Goal: Contribute content: Add original content to the website for others to see

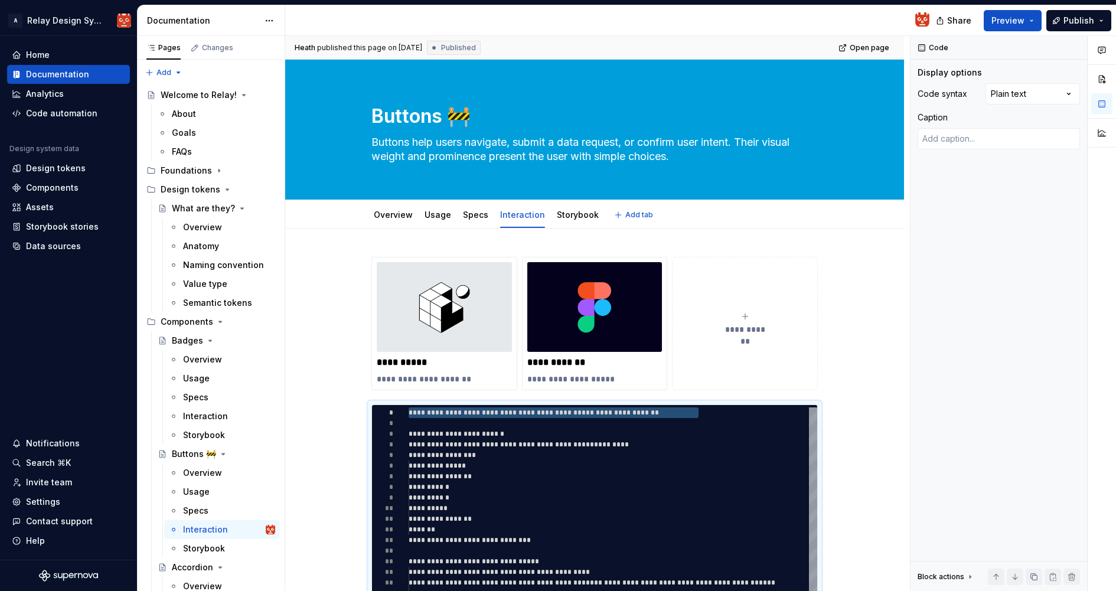
type textarea "*"
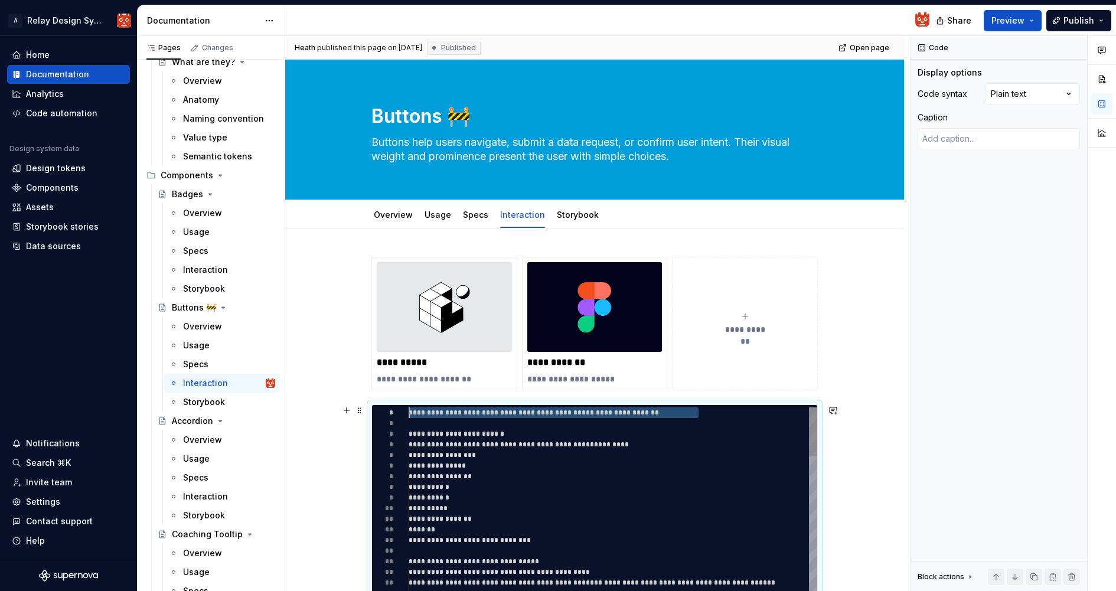
scroll to position [74, 56]
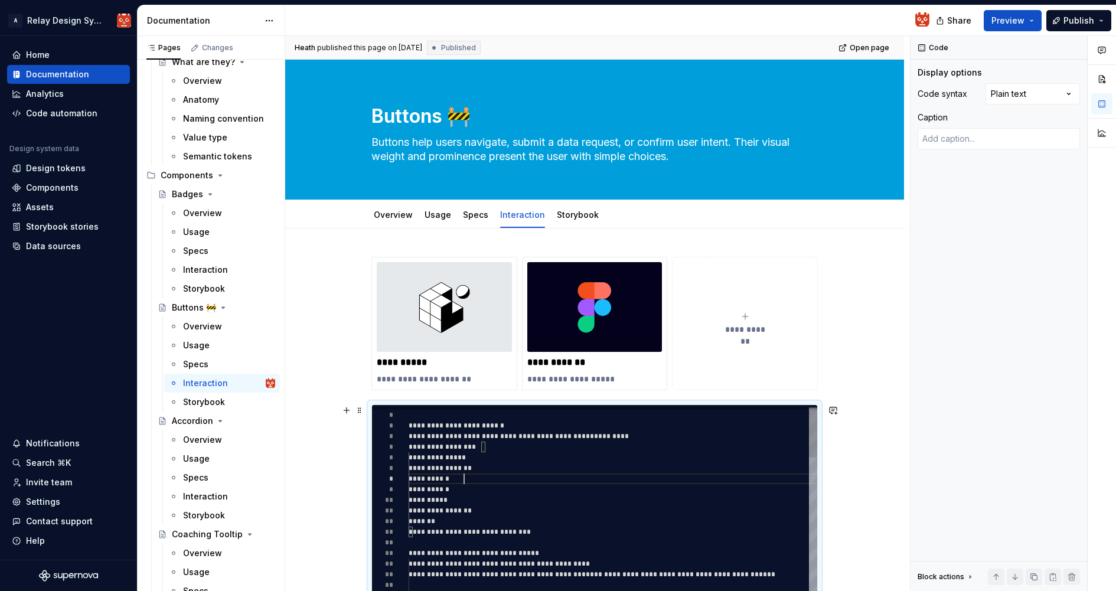
type textarea "**********"
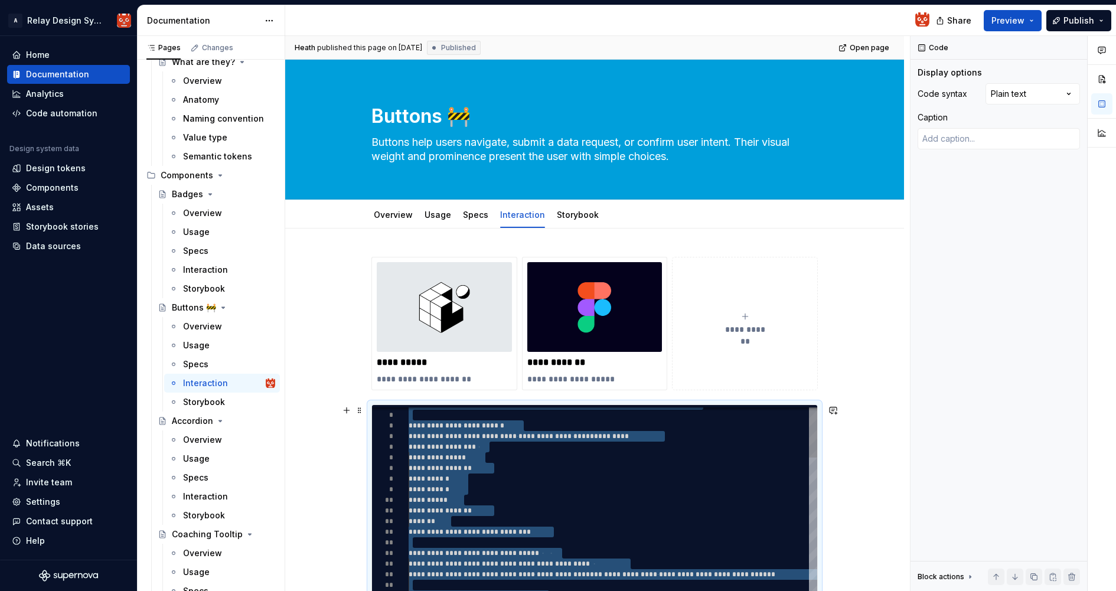
type textarea "*"
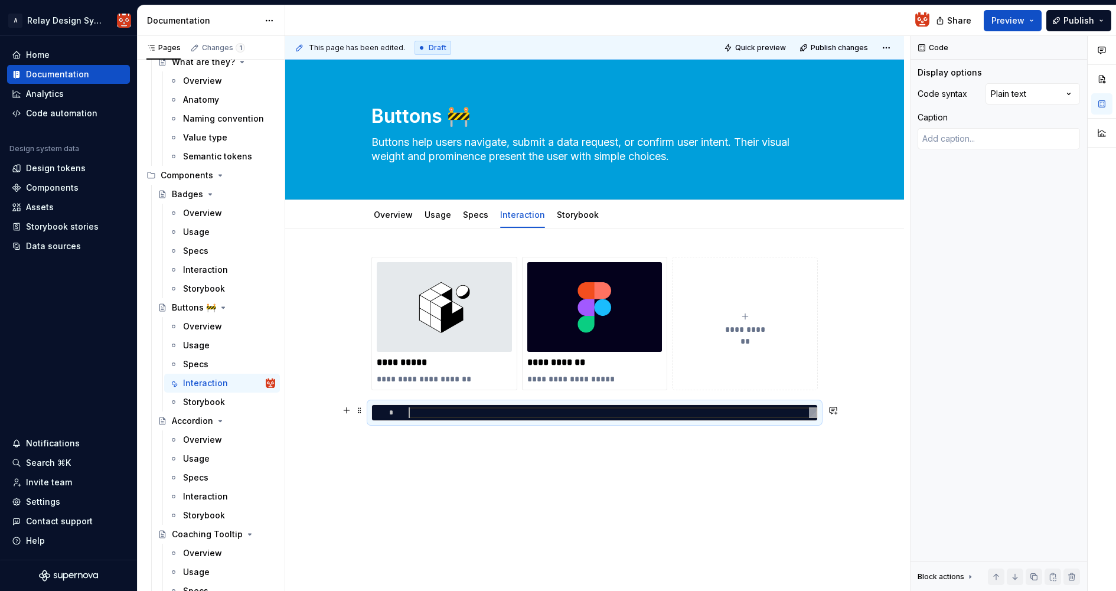
scroll to position [0, 0]
type textarea "**********"
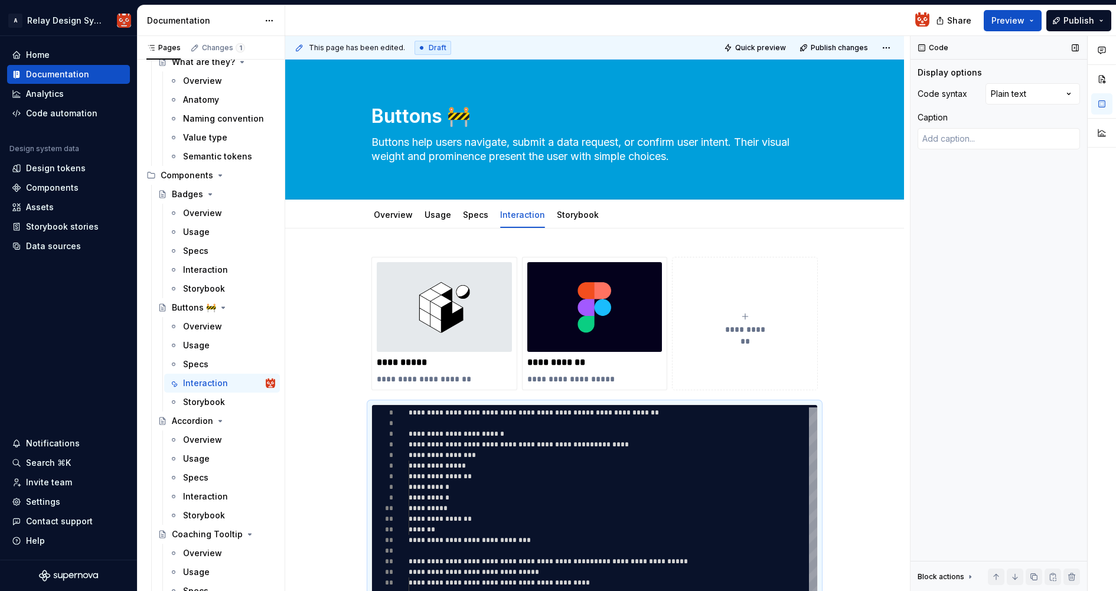
click at [972, 442] on div "Code Display options Code syntax Plain text Caption Block actions Move up Move …" at bounding box center [999, 314] width 177 height 556
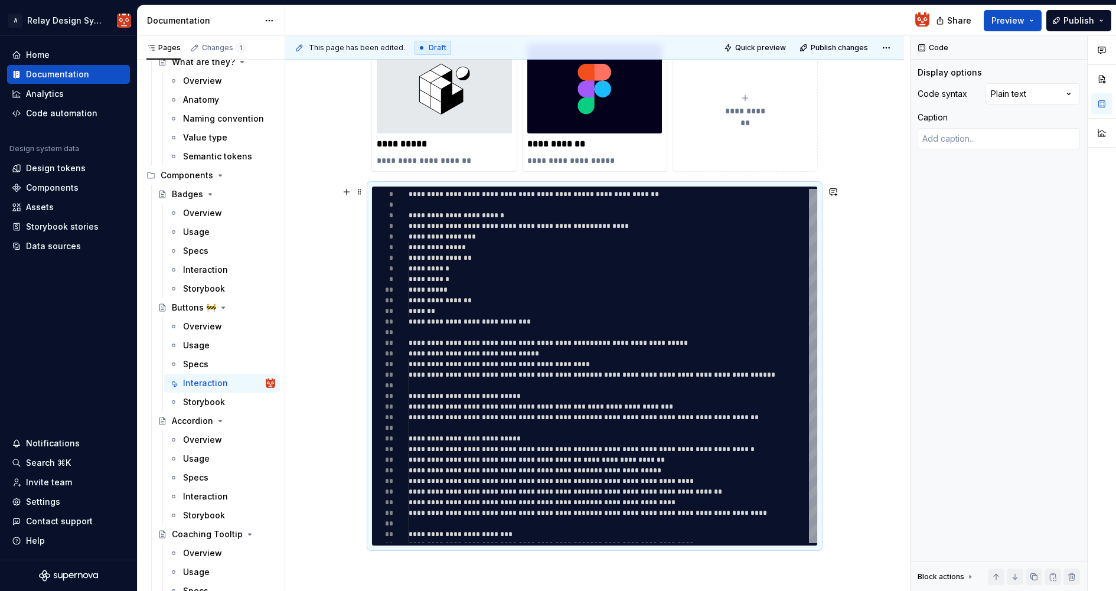
scroll to position [220, 0]
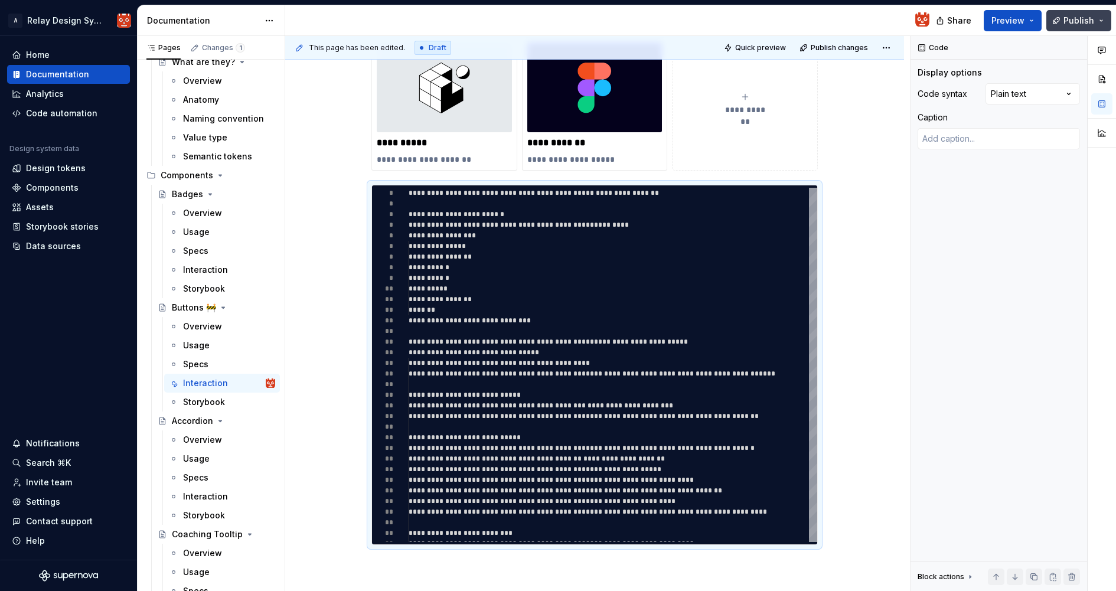
click at [1068, 24] on span "Publish" at bounding box center [1078, 21] width 31 height 12
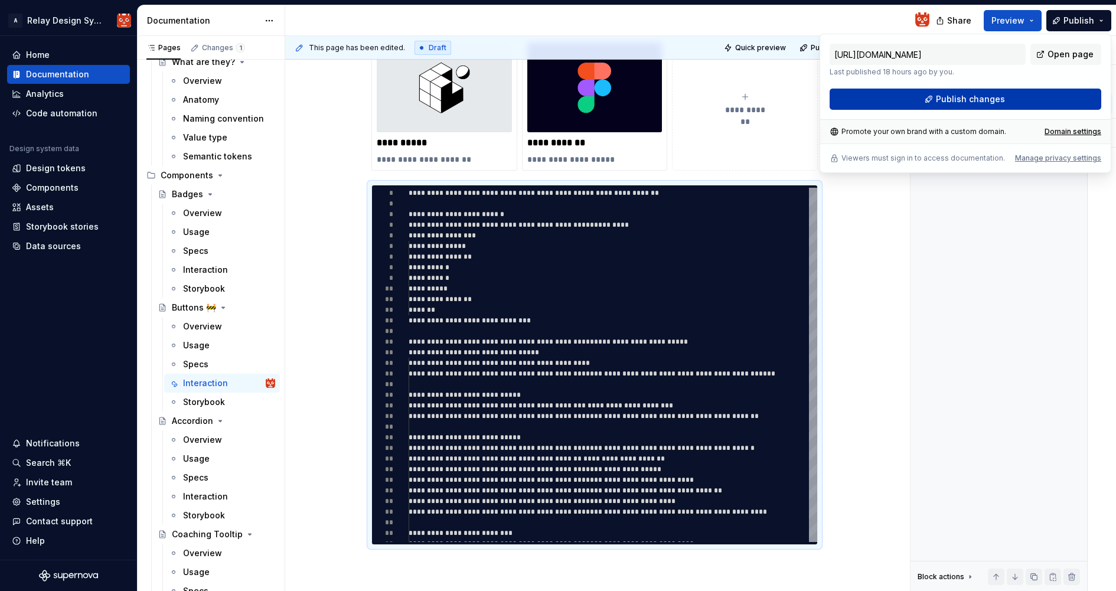
click at [988, 99] on span "Publish changes" at bounding box center [970, 99] width 69 height 12
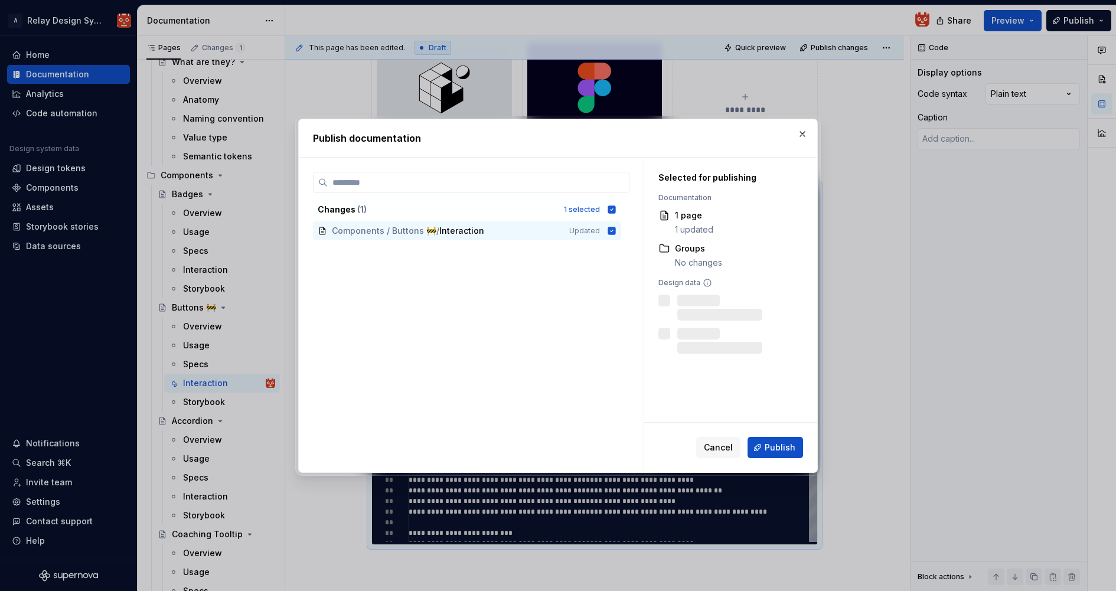
click at [720, 446] on span "Cancel" at bounding box center [718, 448] width 29 height 12
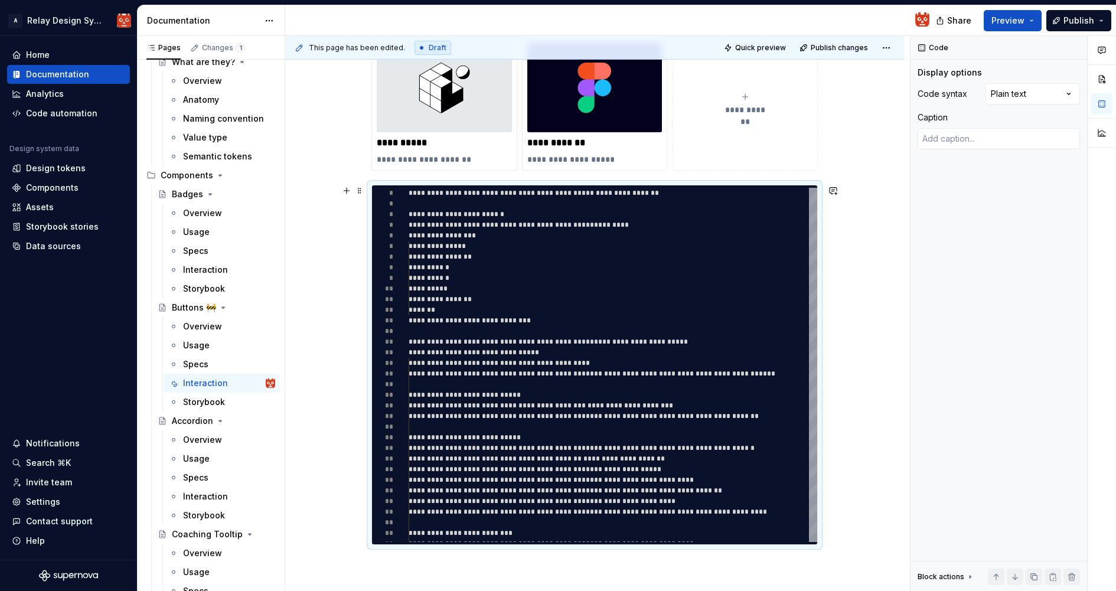
click at [882, 364] on div "**********" at bounding box center [594, 387] width 619 height 756
click at [1079, 17] on span "Publish" at bounding box center [1078, 21] width 31 height 12
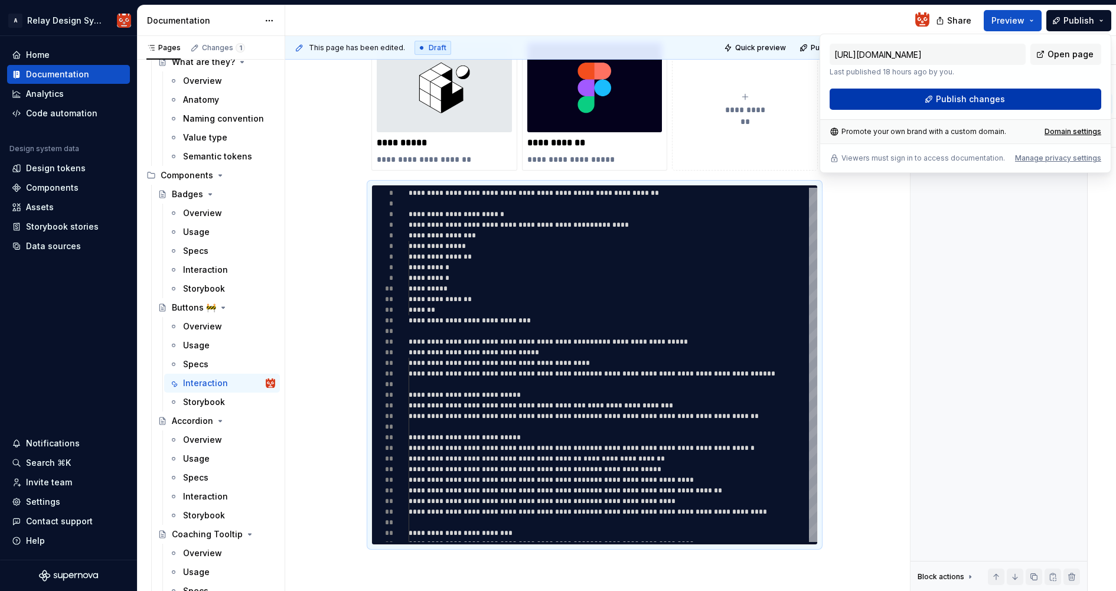
click at [1017, 105] on button "Publish changes" at bounding box center [966, 99] width 272 height 21
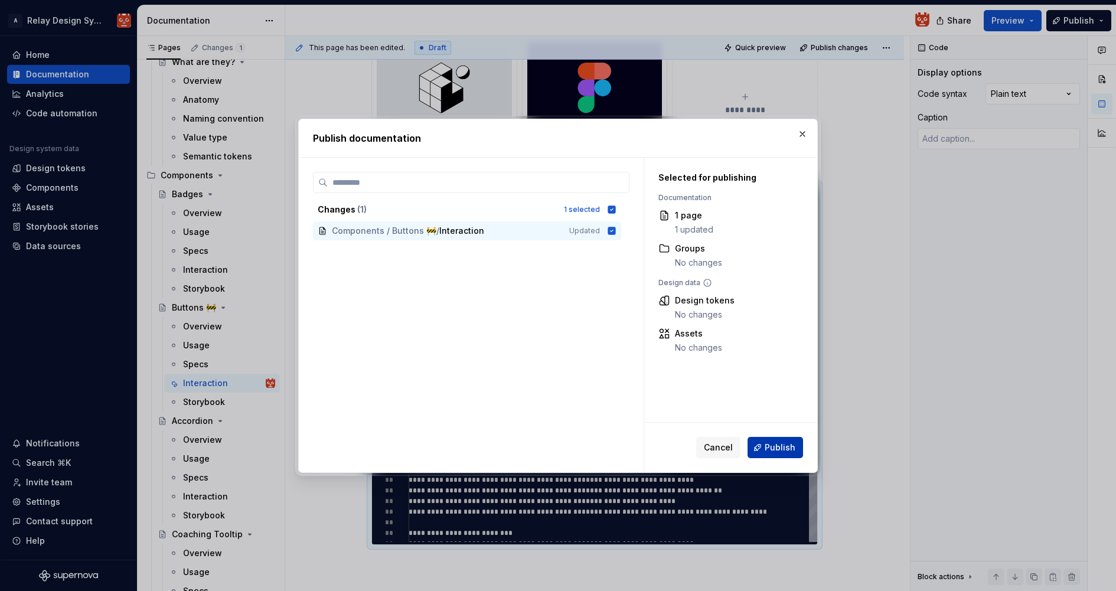
click at [788, 448] on span "Publish" at bounding box center [780, 448] width 31 height 12
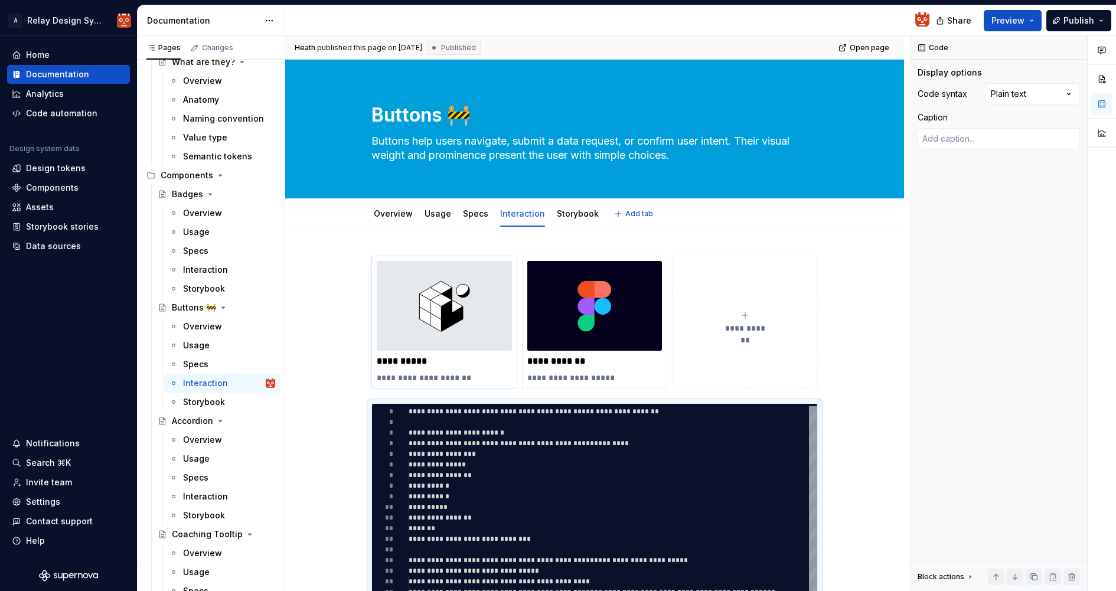
scroll to position [0, 0]
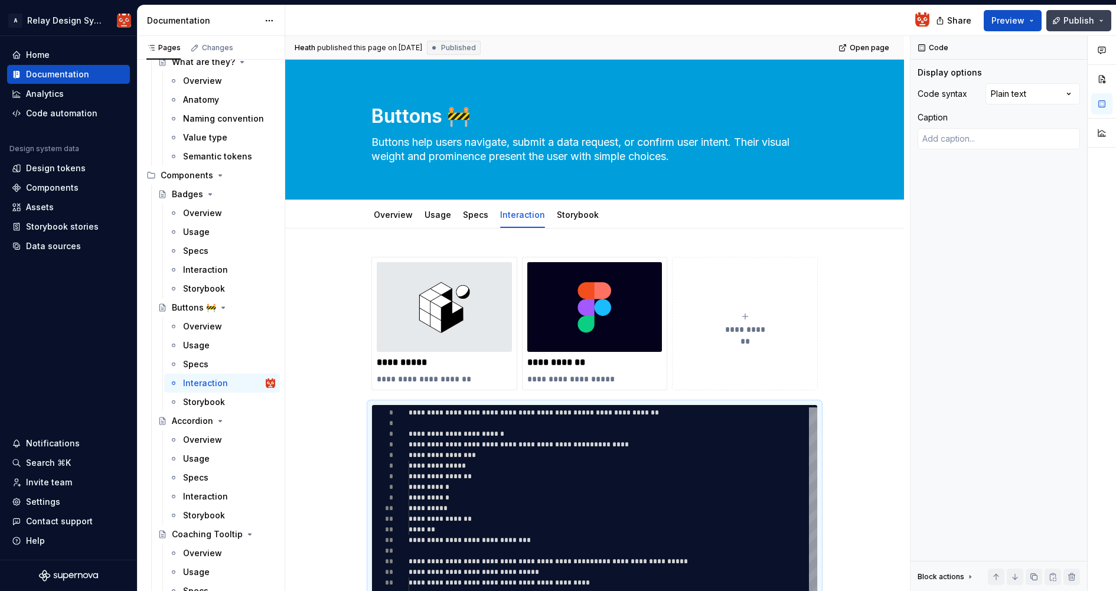
click at [1103, 22] on button "Publish" at bounding box center [1078, 20] width 65 height 21
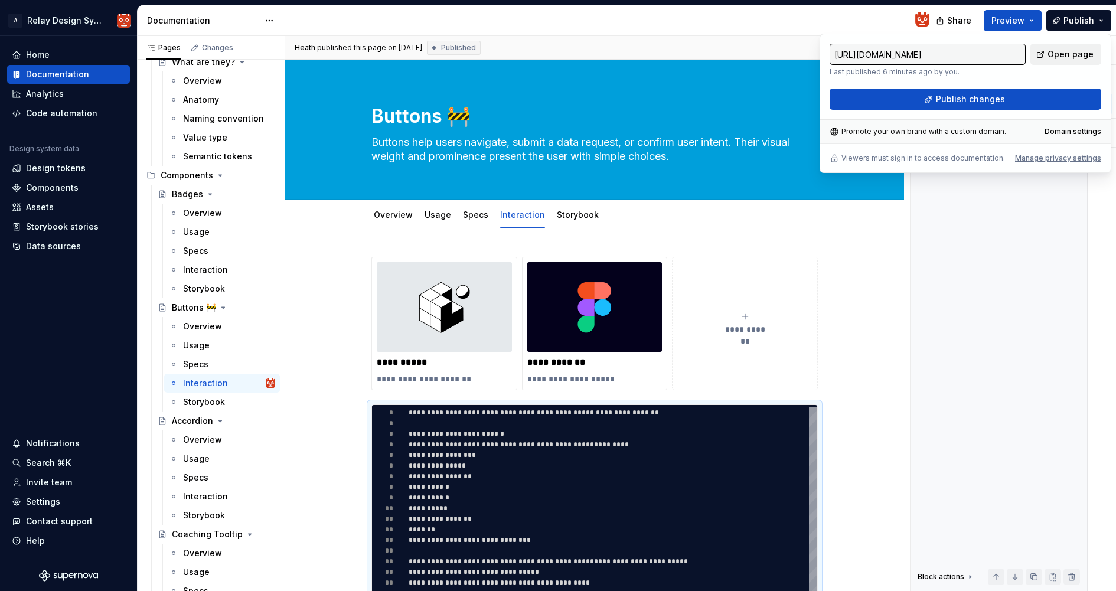
click at [1075, 56] on span "Open page" at bounding box center [1071, 54] width 46 height 12
type textarea "*"
